Goal: Task Accomplishment & Management: Use online tool/utility

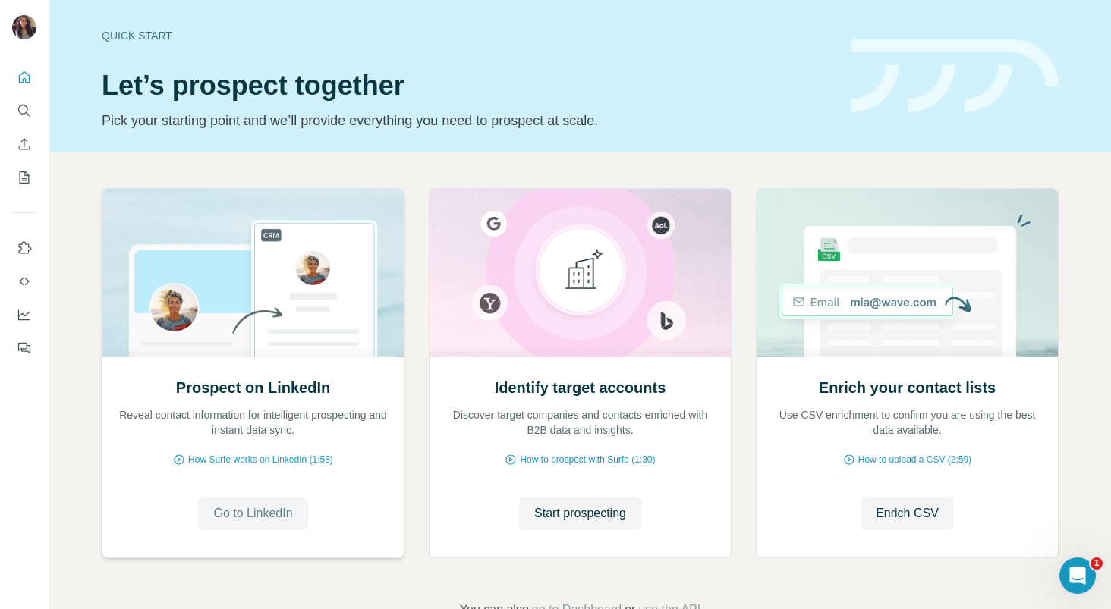
click at [248, 512] on span "Go to LinkedIn" at bounding box center [252, 514] width 79 height 18
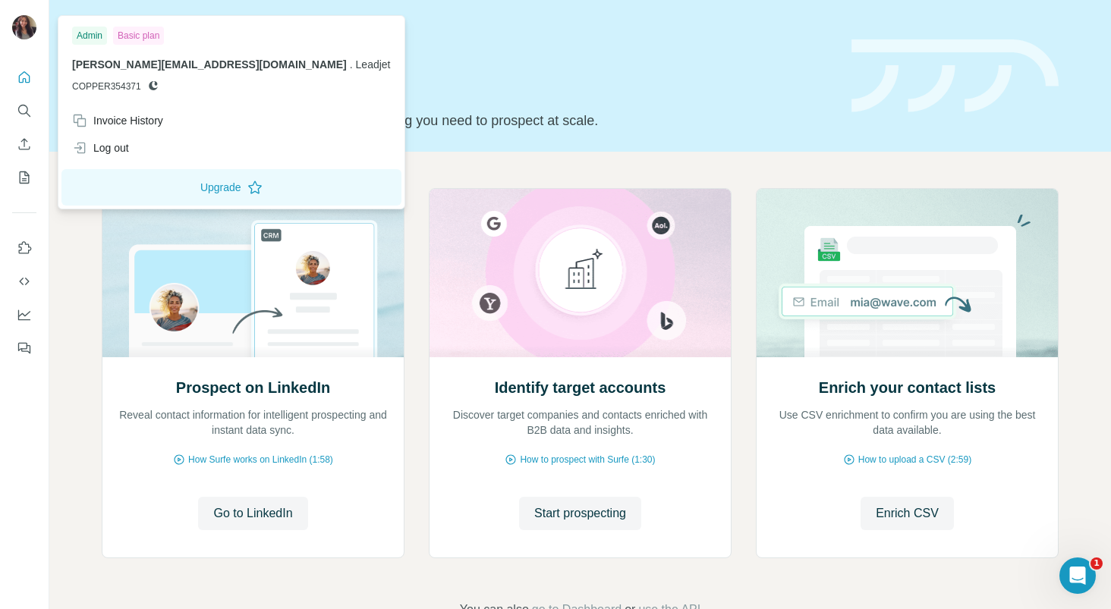
click at [19, 27] on img at bounding box center [24, 27] width 24 height 24
click at [118, 156] on div "Log out" at bounding box center [231, 147] width 337 height 27
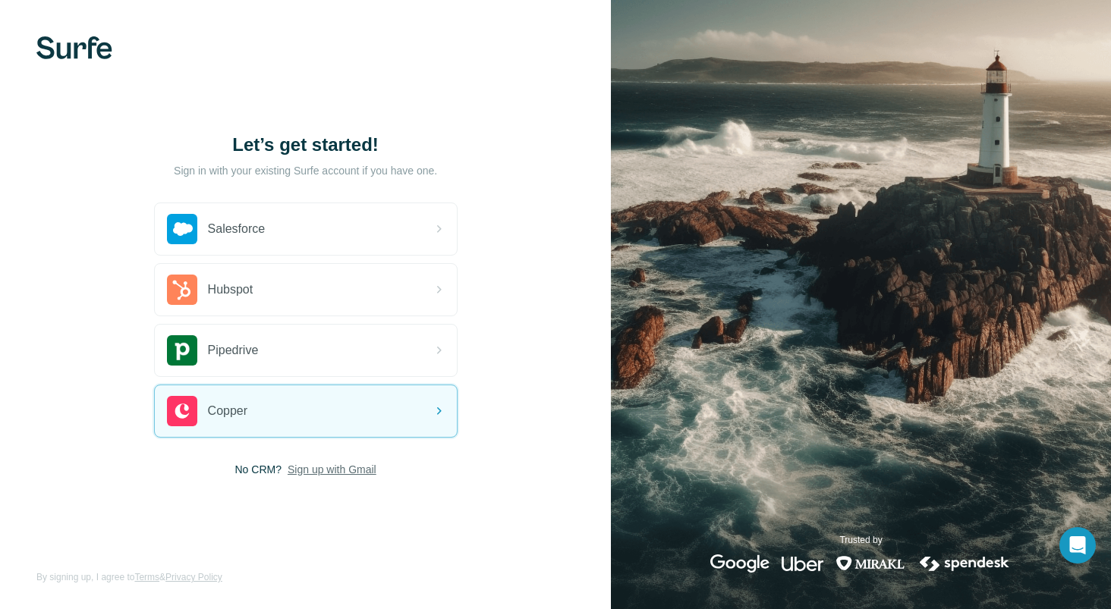
click at [333, 468] on span "Sign up with Gmail" at bounding box center [332, 469] width 89 height 15
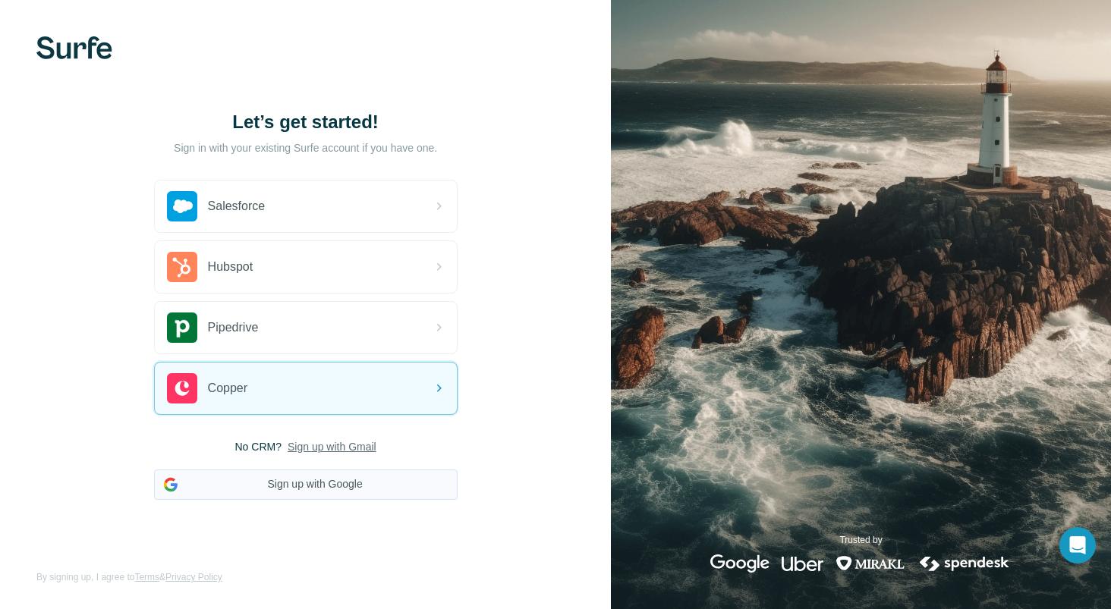
click at [305, 477] on button "Sign up with Google" at bounding box center [306, 485] width 304 height 30
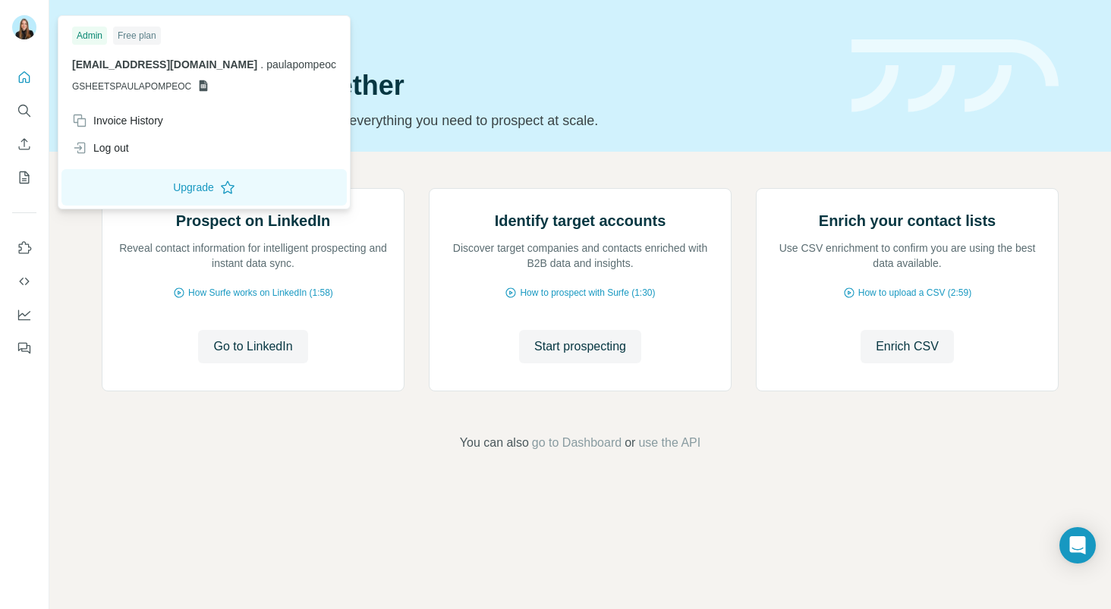
click at [533, 97] on h1 "Let’s prospect together" at bounding box center [468, 86] width 732 height 30
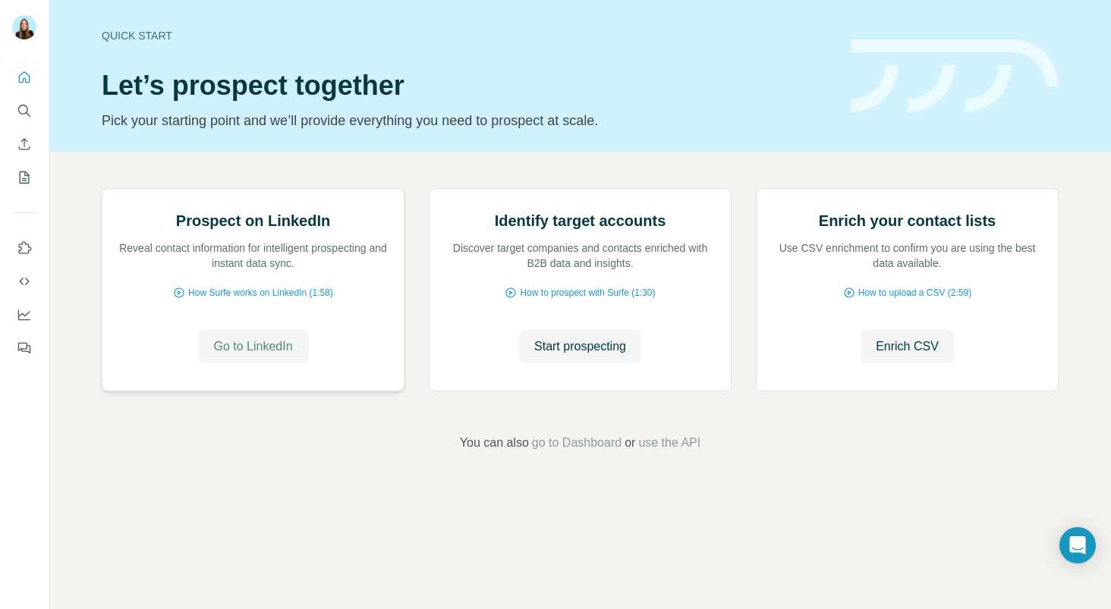
click at [239, 364] on button "Go to LinkedIn" at bounding box center [252, 346] width 109 height 33
